Goal: Contribute content

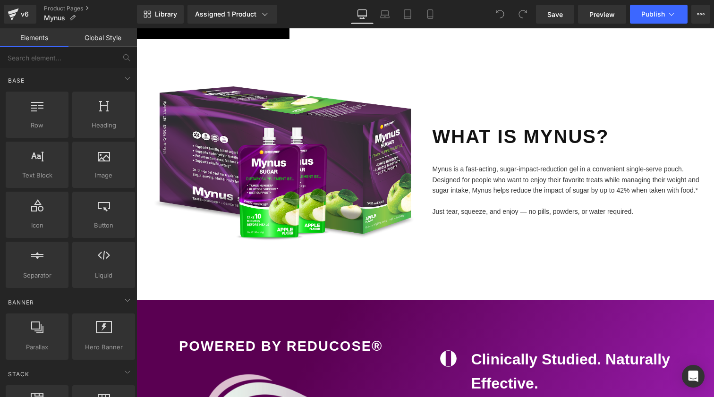
scroll to position [1319, 0]
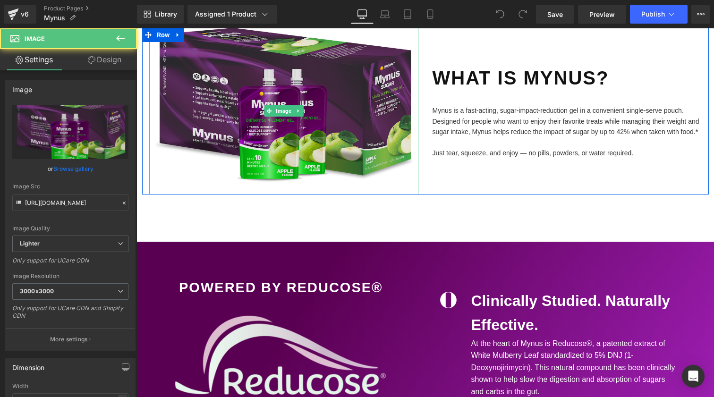
click at [289, 122] on img at bounding box center [283, 111] width 269 height 167
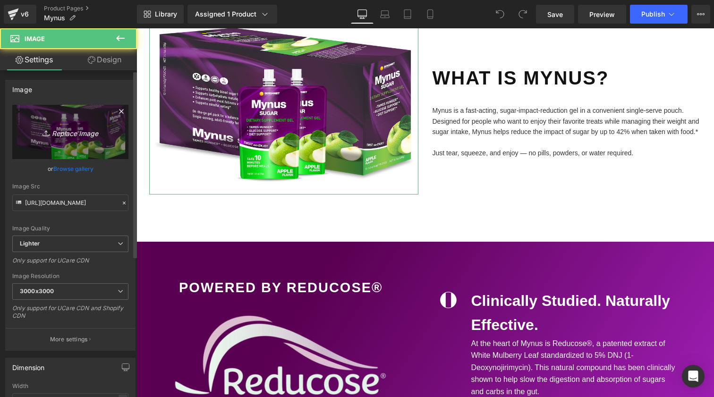
click at [73, 136] on icon "Replace Image" at bounding box center [71, 132] width 76 height 12
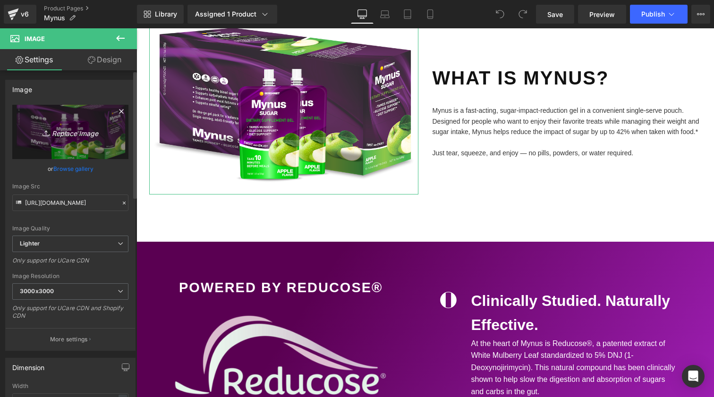
type input "C:\fakepath\Mynus Box.png"
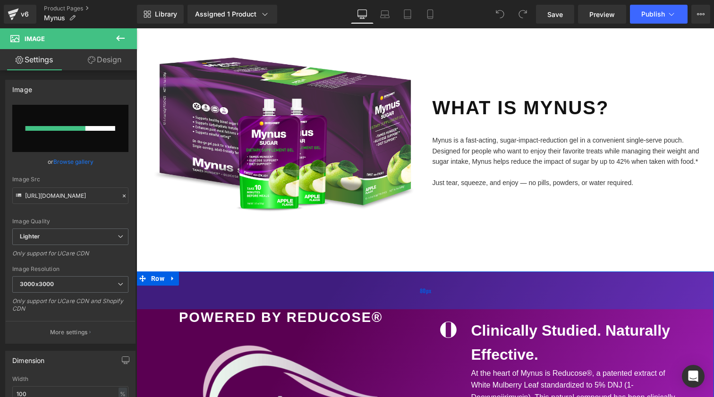
scroll to position [1276, 0]
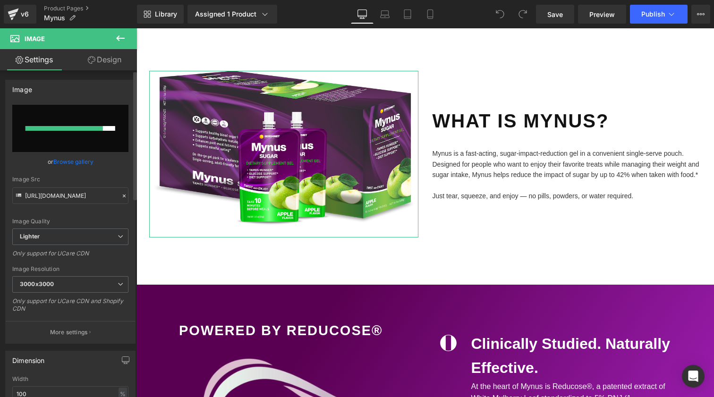
click at [73, 163] on link "Browse gallery" at bounding box center [73, 161] width 40 height 17
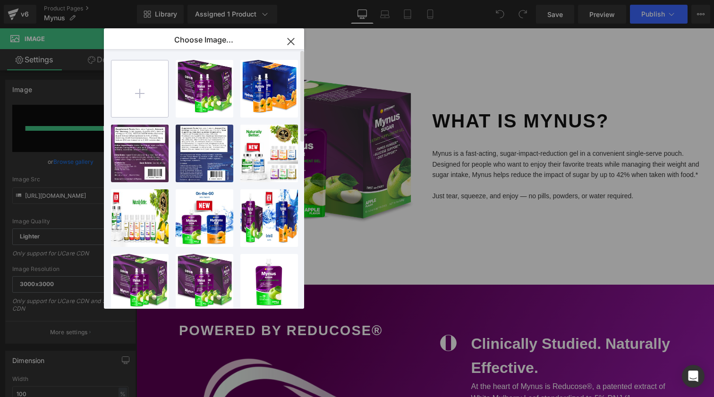
click at [141, 94] on input "file" at bounding box center [139, 88] width 57 height 57
type input "C:\fakepath\Mynus Box.png"
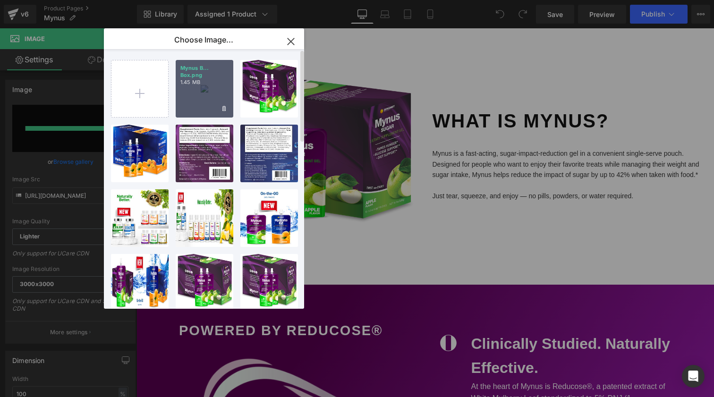
click at [213, 90] on div "Mynus B... Box.png 1.45 MB" at bounding box center [205, 89] width 58 height 58
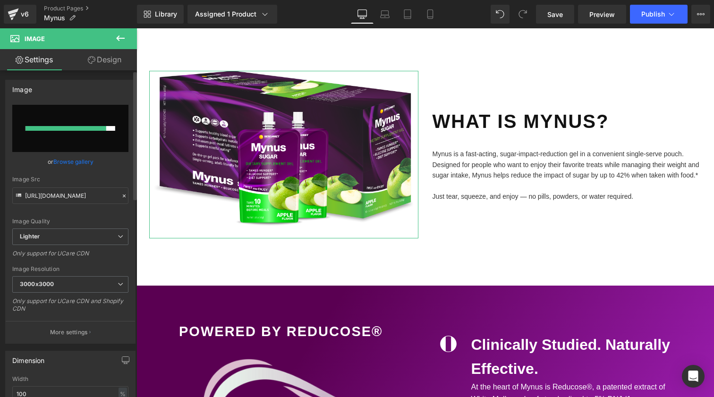
click at [88, 162] on link "Browse gallery" at bounding box center [73, 161] width 40 height 17
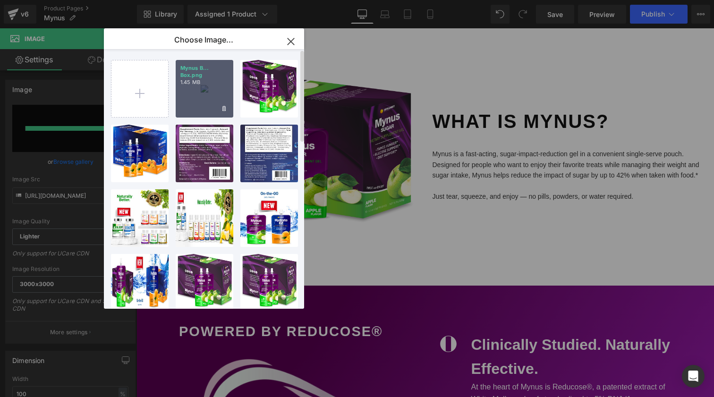
click at [229, 94] on div "Mynus B... Box.png 1.45 MB" at bounding box center [205, 89] width 58 height 58
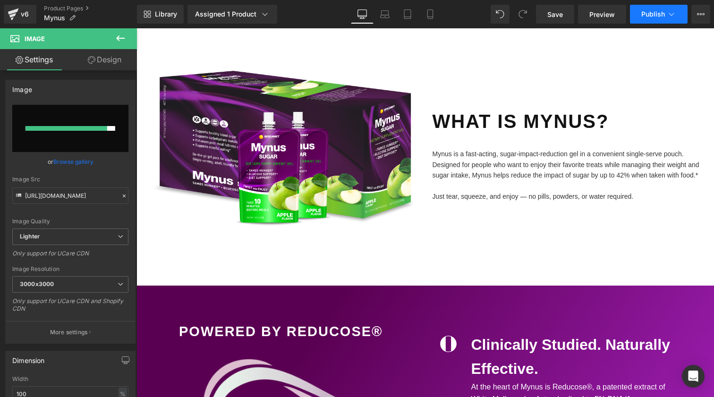
click at [660, 17] on span "Publish" at bounding box center [653, 14] width 24 height 8
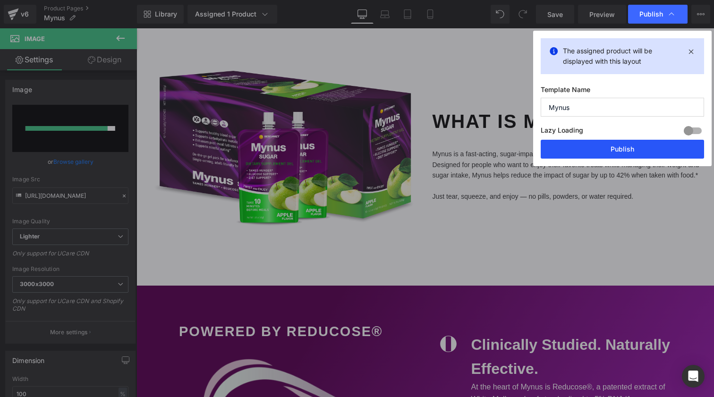
click at [619, 152] on button "Publish" at bounding box center [622, 149] width 163 height 19
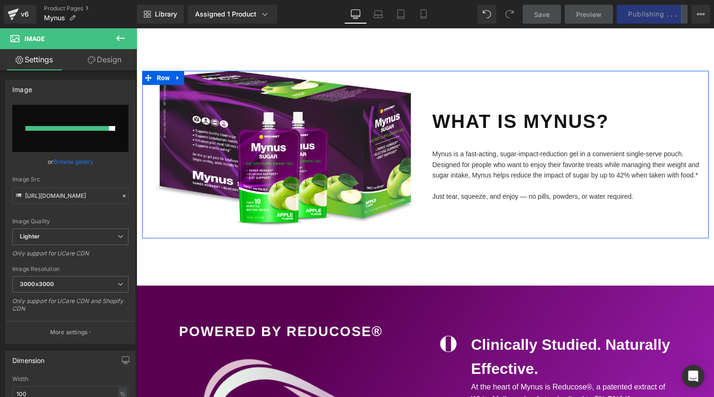
click at [136, 28] on div at bounding box center [136, 28] width 0 height 0
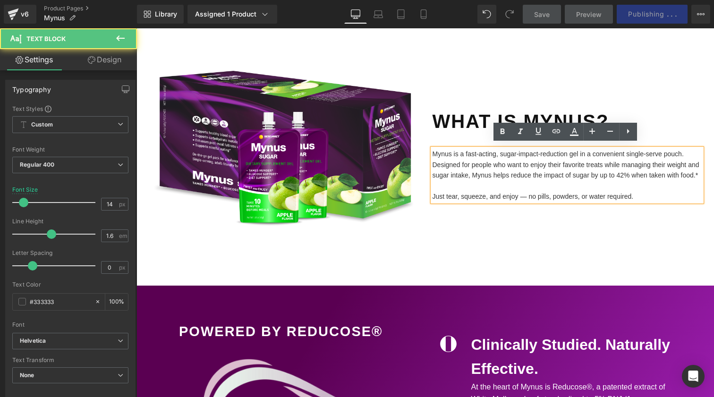
click at [453, 193] on div "Just tear, squeeze, and enjoy — no pills, powders, or water required." at bounding box center [567, 190] width 269 height 21
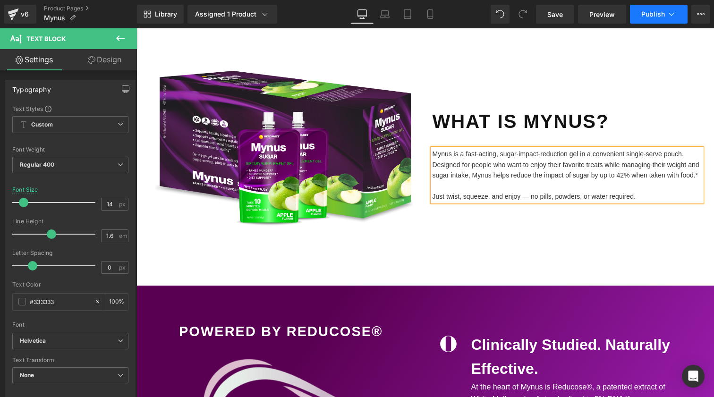
click at [663, 20] on button "Publish" at bounding box center [659, 14] width 58 height 19
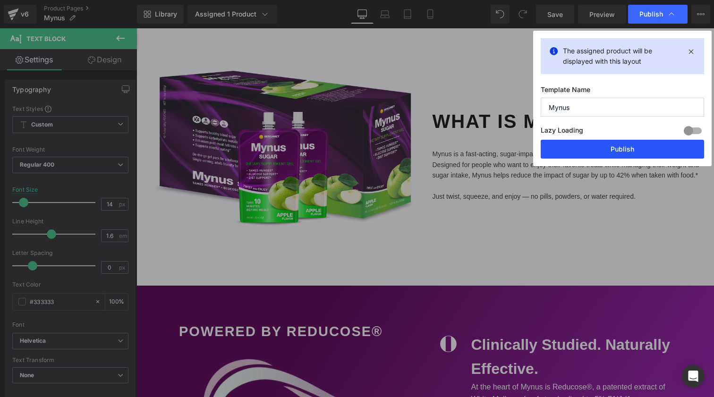
click at [619, 150] on button "Publish" at bounding box center [622, 149] width 163 height 19
